Goal: Transaction & Acquisition: Subscribe to service/newsletter

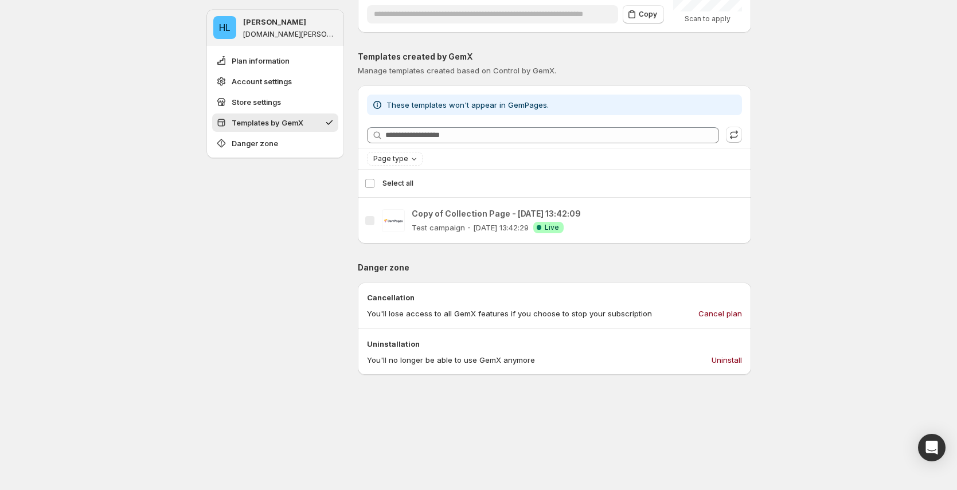
scroll to position [388, 0]
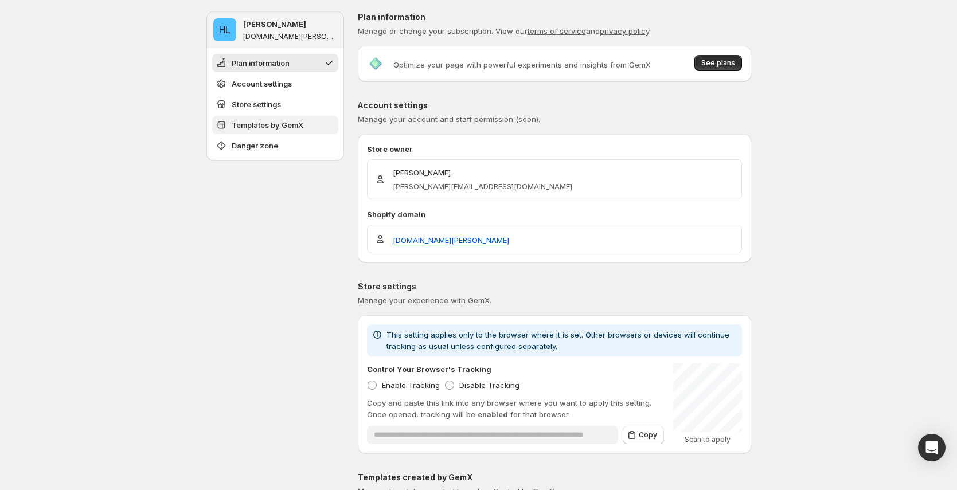
click at [284, 128] on span "Templates by GemX" at bounding box center [268, 124] width 72 height 11
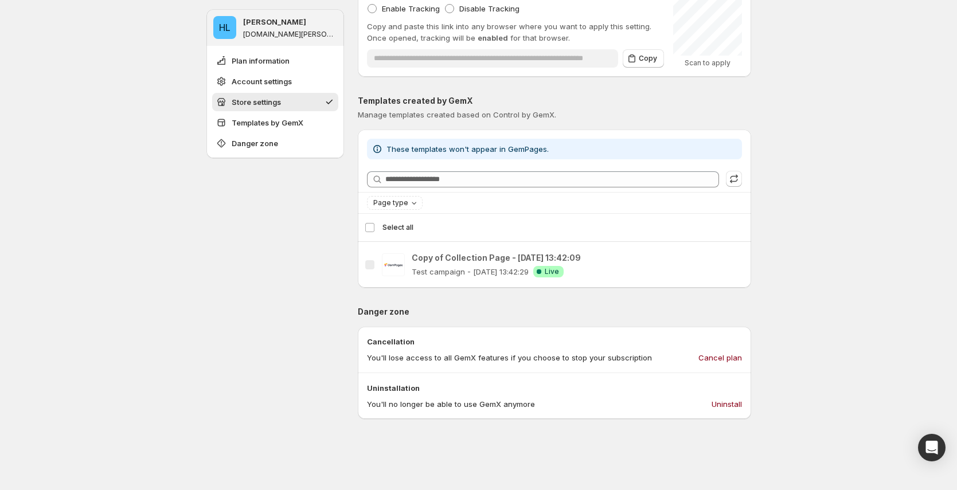
scroll to position [360, 0]
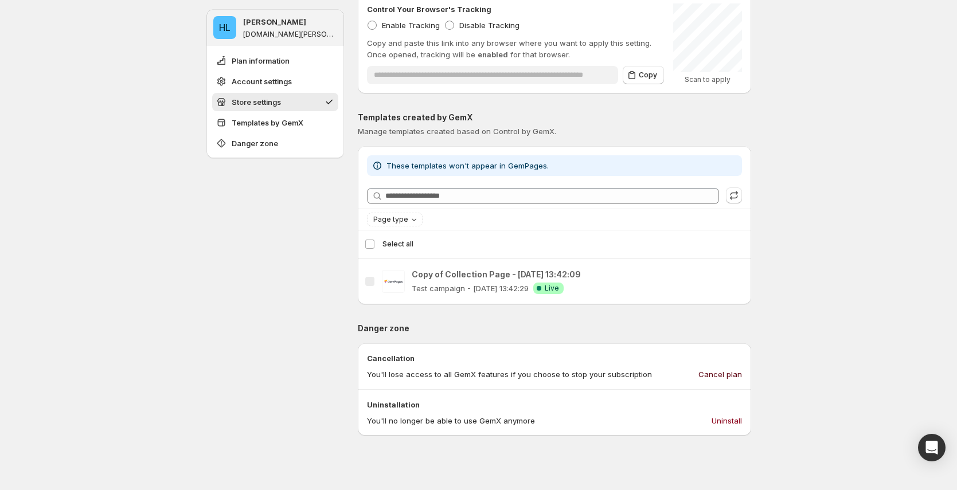
click at [714, 373] on span "Cancel plan" at bounding box center [720, 374] width 44 height 11
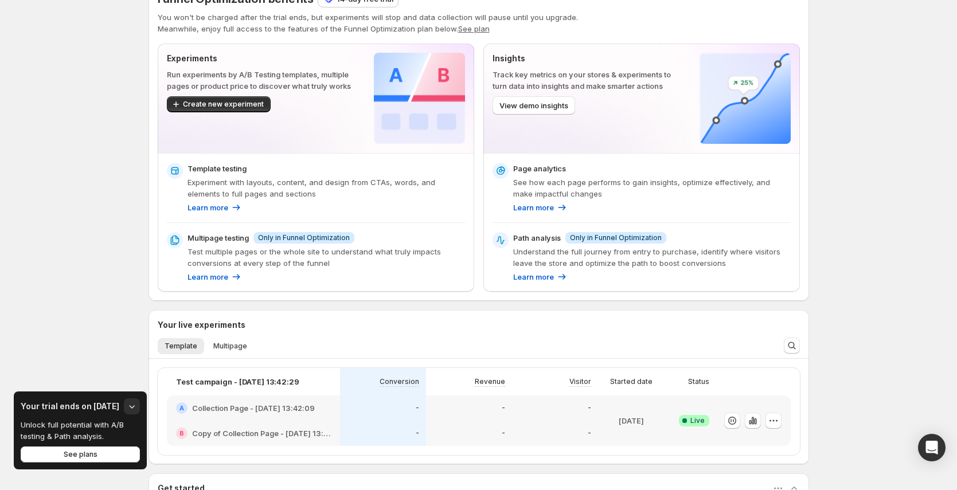
scroll to position [25, 0]
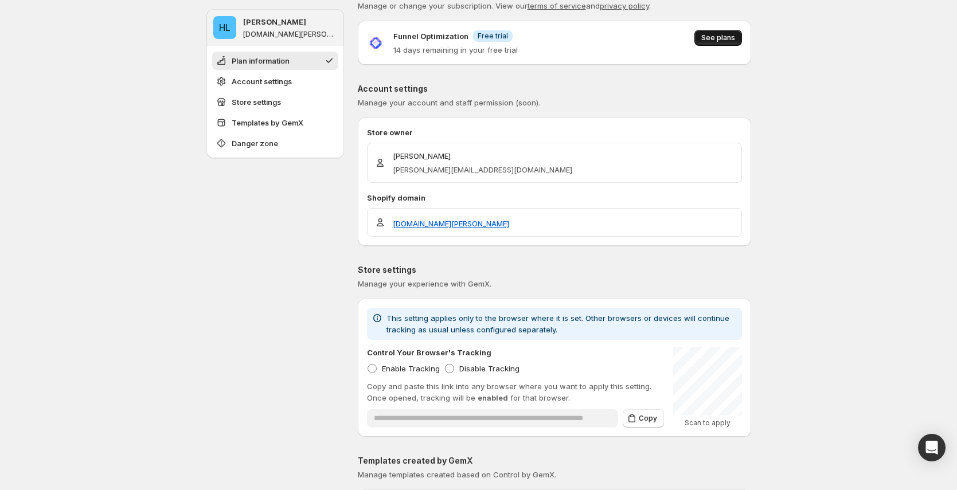
click at [709, 36] on span "See plans" at bounding box center [718, 37] width 34 height 9
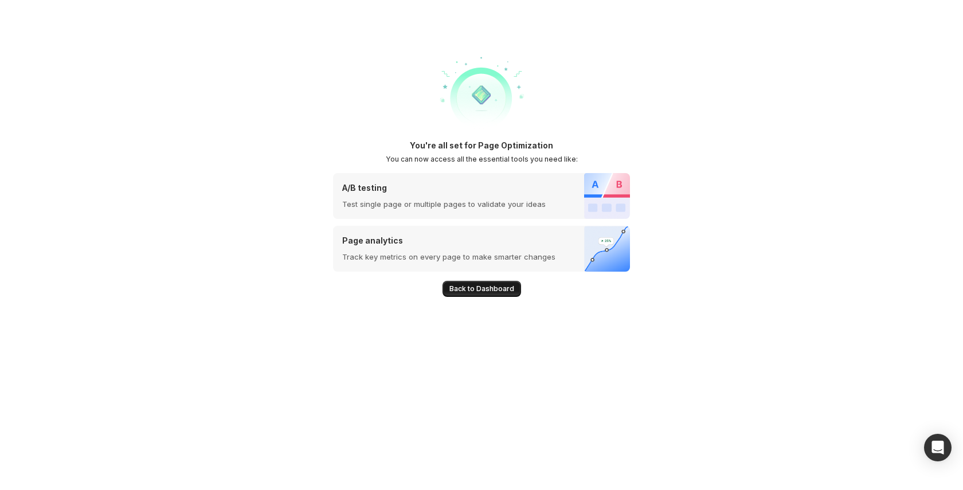
click at [498, 294] on button "Back to Dashboard" at bounding box center [482, 289] width 79 height 16
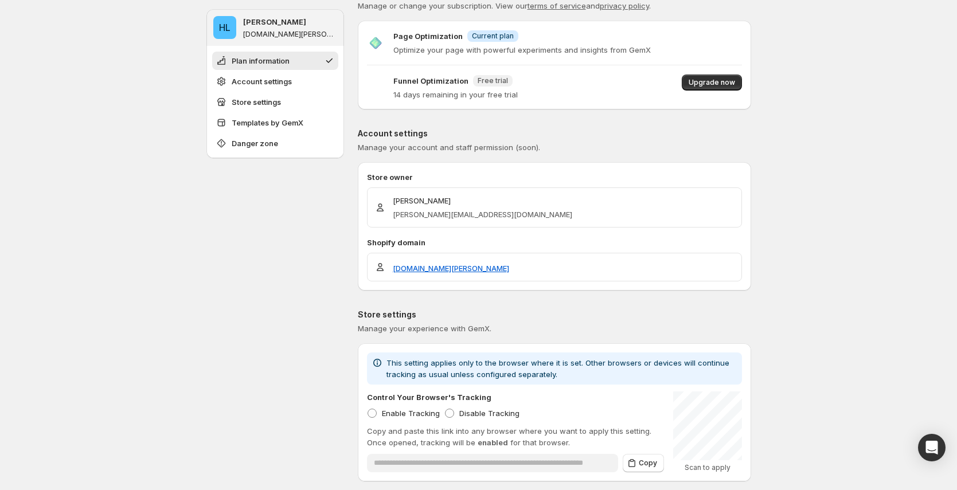
scroll to position [31, 0]
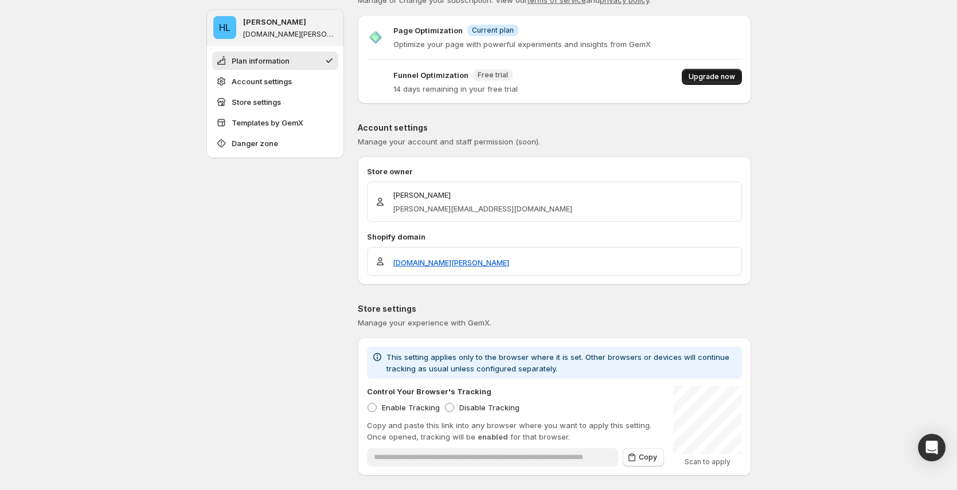
click at [710, 79] on span "Upgrade now" at bounding box center [712, 76] width 46 height 9
